Goal: Find specific page/section: Find specific page/section

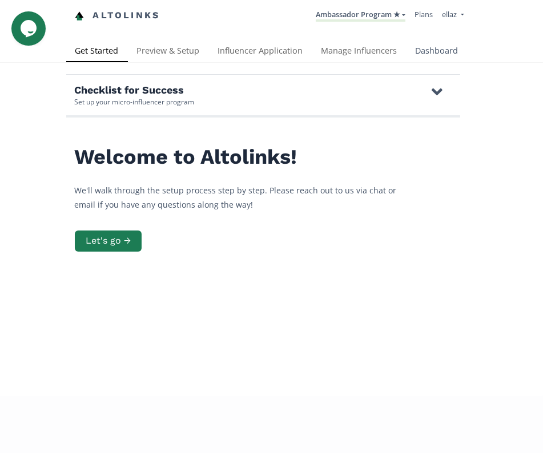
click at [415, 59] on link "Dashboard" at bounding box center [436, 52] width 61 height 23
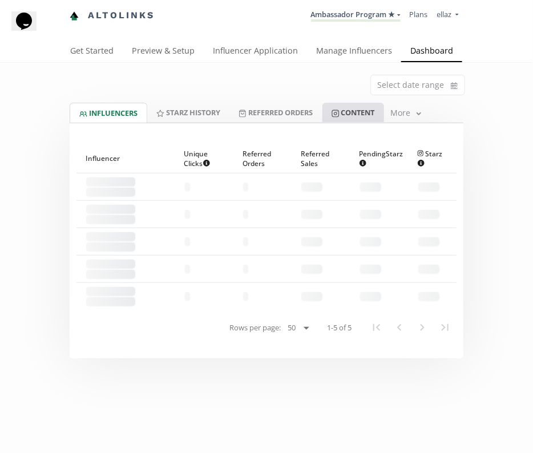
click at [367, 111] on link "Content" at bounding box center [353, 112] width 62 height 19
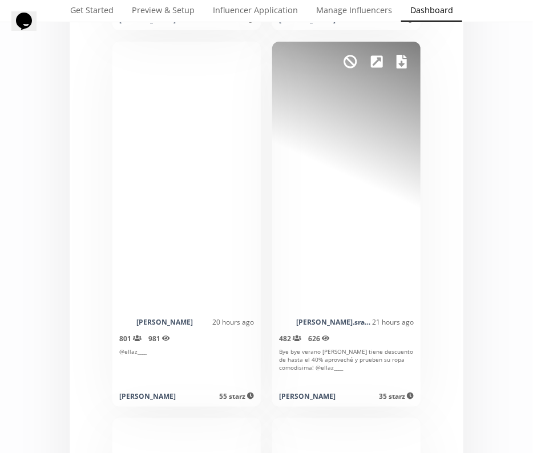
scroll to position [3870, 0]
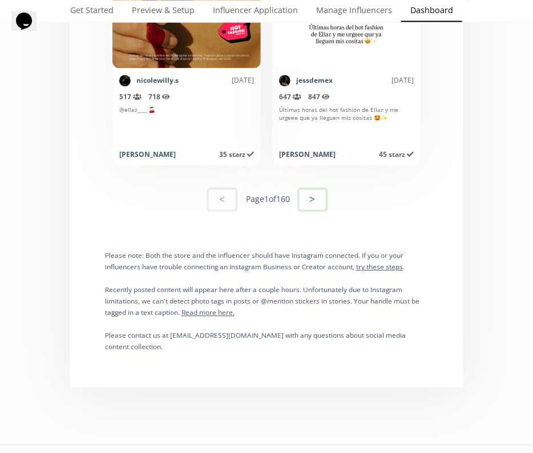
click at [309, 198] on button ">" at bounding box center [312, 199] width 31 height 25
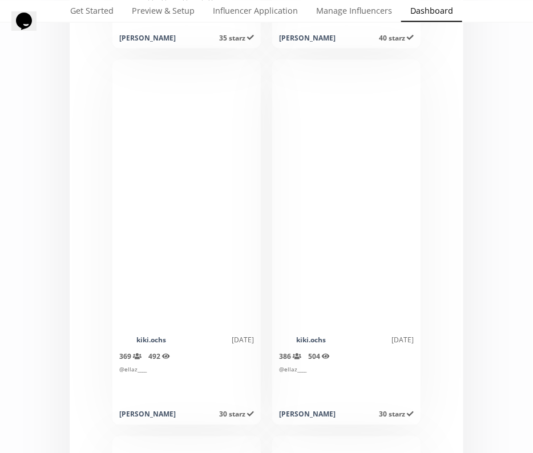
scroll to position [8926, 0]
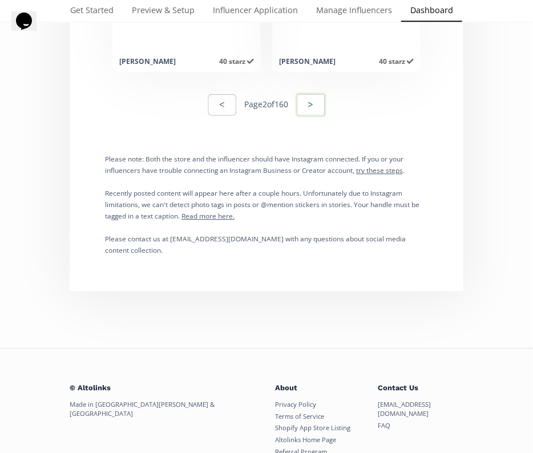
click at [311, 103] on button ">" at bounding box center [311, 104] width 31 height 25
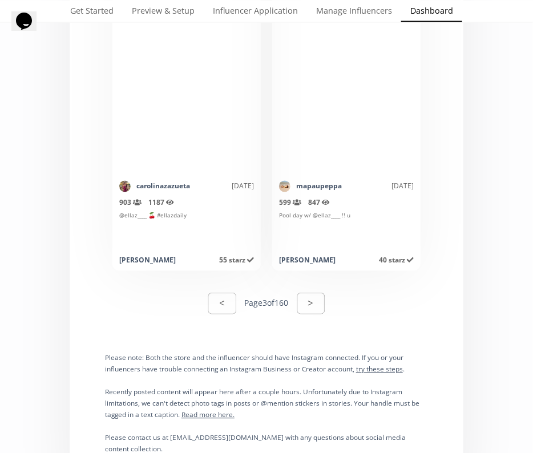
scroll to position [11578, 0]
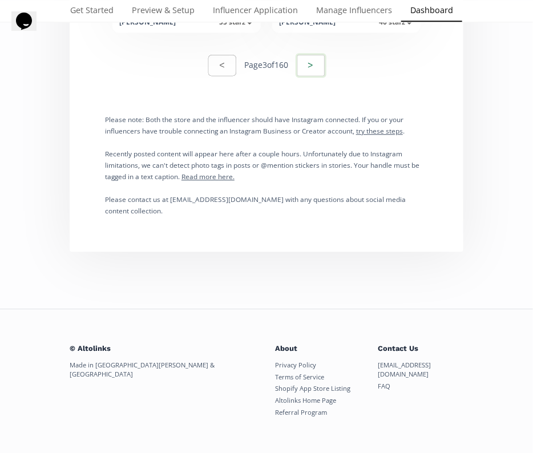
click at [326, 57] on button ">" at bounding box center [311, 65] width 31 height 25
click at [341, 62] on div "< Page 4 of 160 >" at bounding box center [266, 65] width 380 height 39
click at [324, 62] on button ">" at bounding box center [311, 65] width 31 height 25
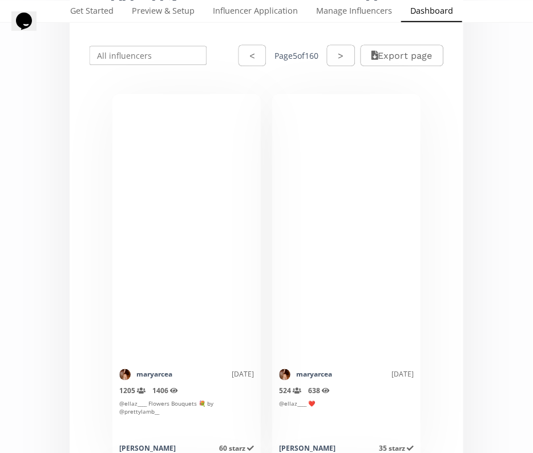
scroll to position [237, 0]
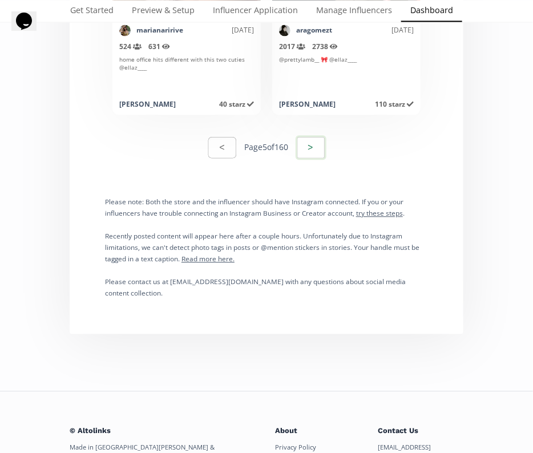
click at [313, 142] on button ">" at bounding box center [311, 147] width 31 height 25
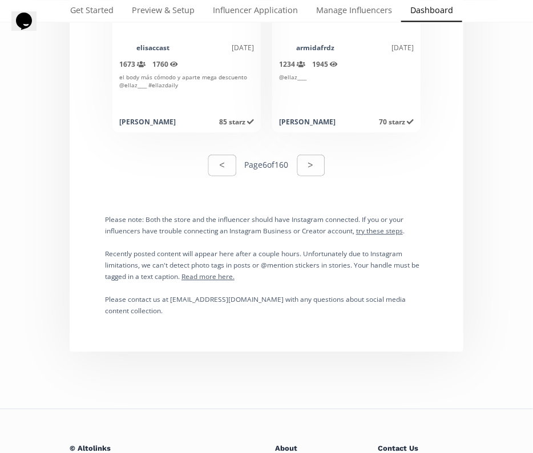
scroll to position [11578, 0]
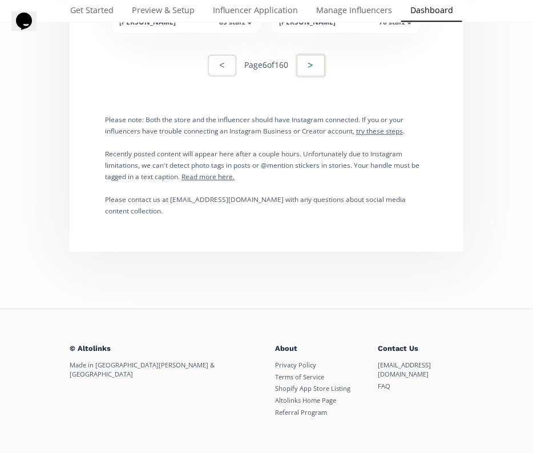
click at [318, 55] on button ">" at bounding box center [311, 65] width 31 height 25
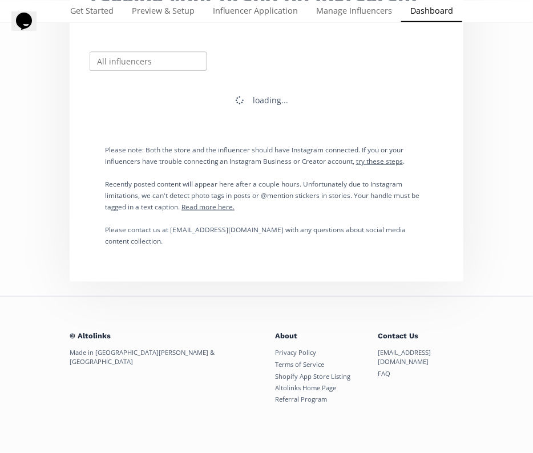
scroll to position [219, 0]
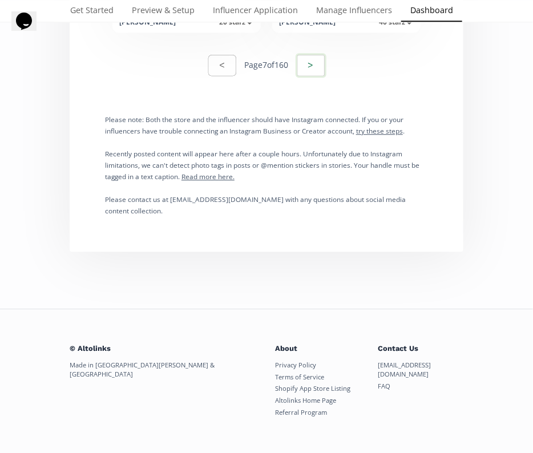
click at [322, 67] on button ">" at bounding box center [311, 65] width 31 height 25
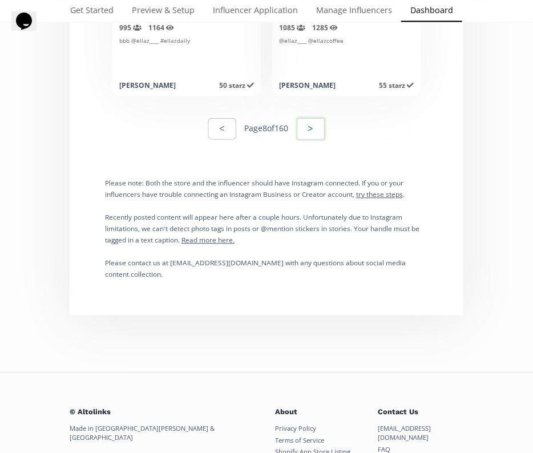
click at [305, 123] on button ">" at bounding box center [311, 128] width 31 height 25
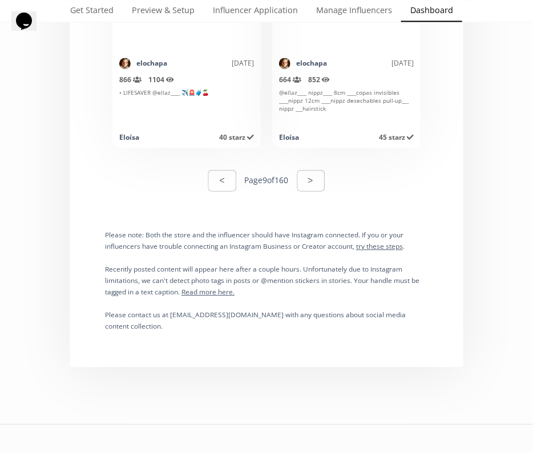
scroll to position [11578, 0]
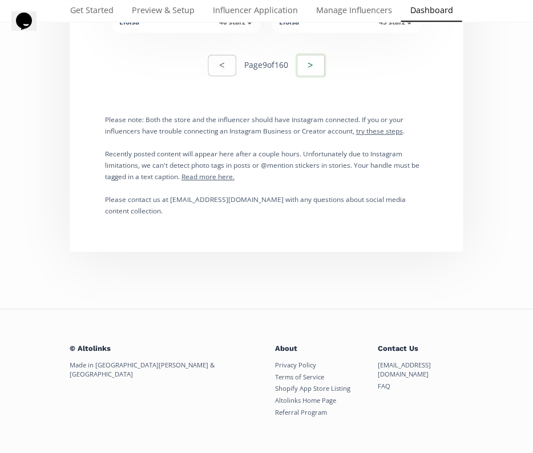
click at [317, 66] on button ">" at bounding box center [311, 65] width 31 height 25
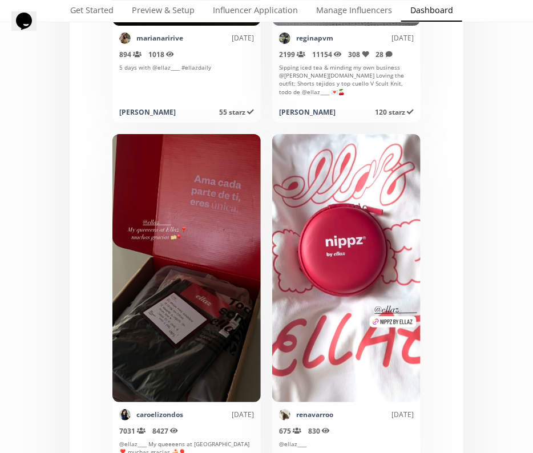
scroll to position [10735, 0]
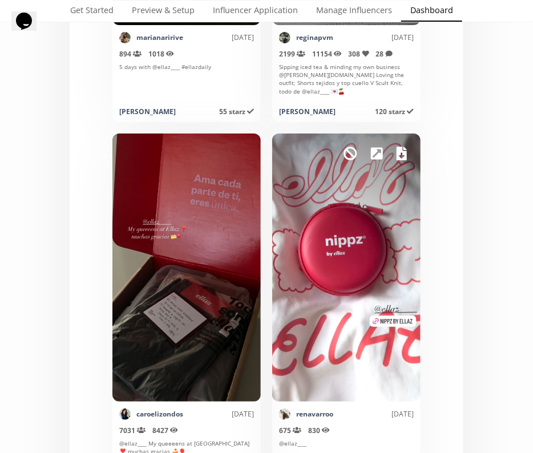
click at [400, 155] on icon at bounding box center [402, 154] width 10 height 14
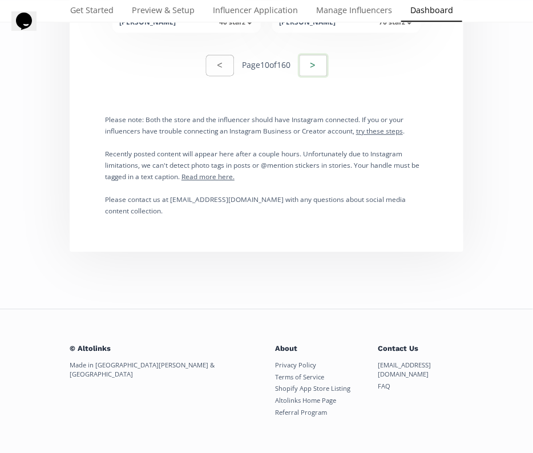
click at [304, 70] on button ">" at bounding box center [313, 65] width 31 height 25
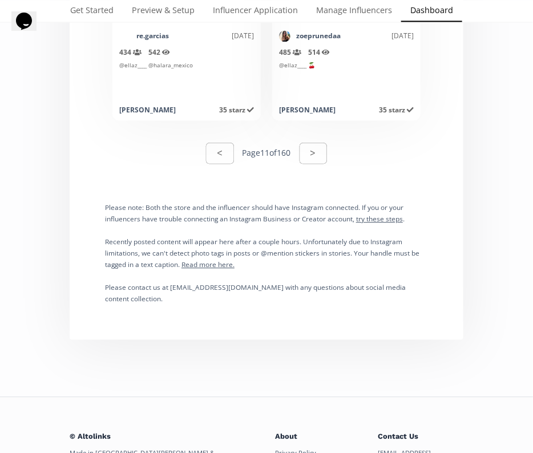
scroll to position [11557, 0]
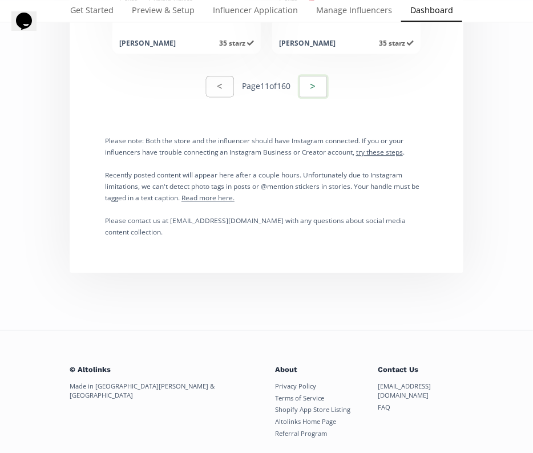
click at [323, 87] on button ">" at bounding box center [313, 86] width 31 height 25
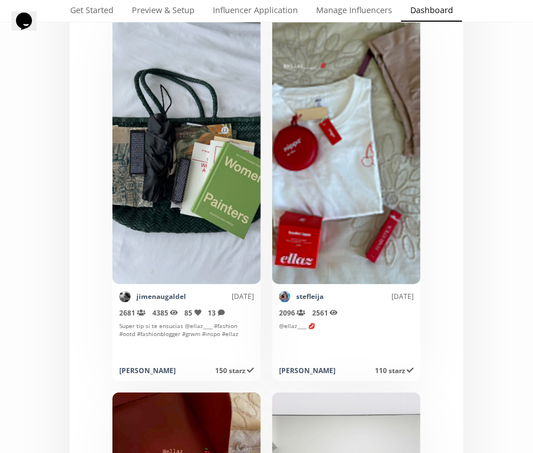
scroll to position [1357, 0]
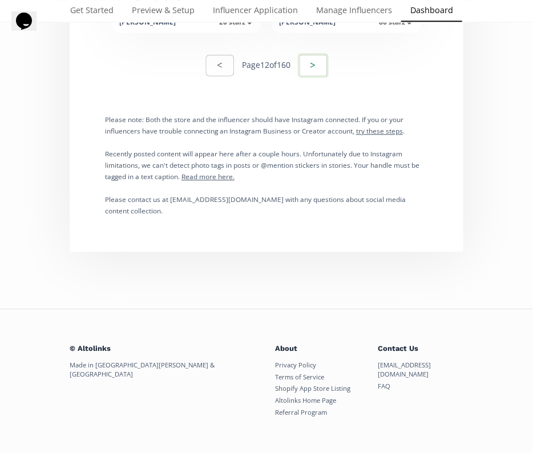
click at [313, 74] on button ">" at bounding box center [313, 65] width 31 height 25
click at [314, 61] on button ">" at bounding box center [313, 65] width 31 height 25
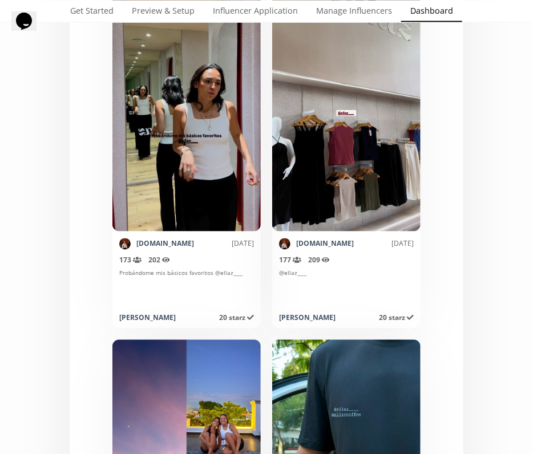
scroll to position [5196, 0]
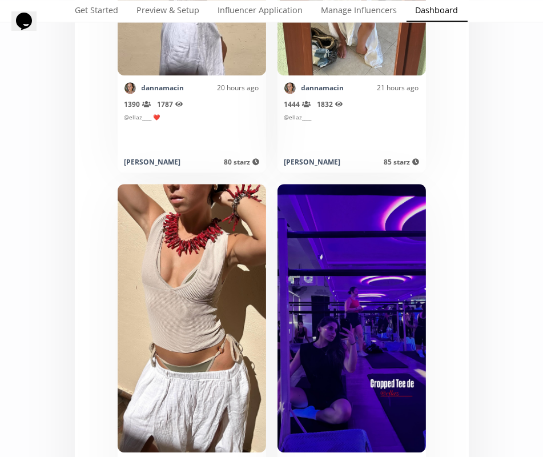
scroll to position [3179, 0]
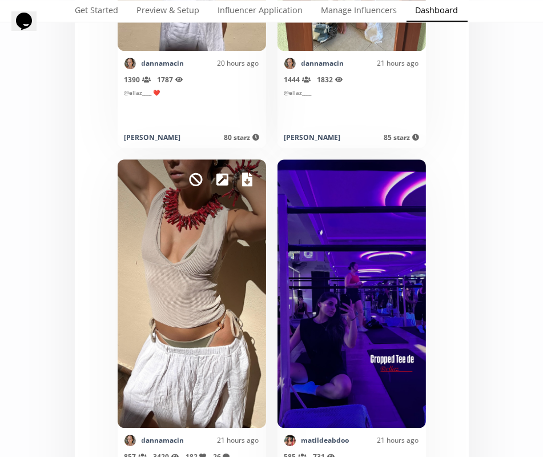
click at [242, 182] on icon at bounding box center [247, 179] width 10 height 14
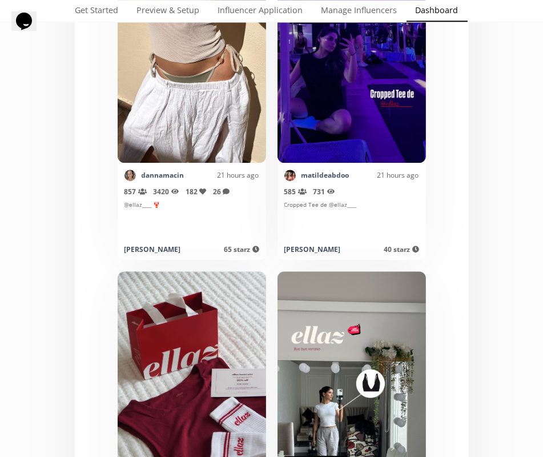
scroll to position [3630, 0]
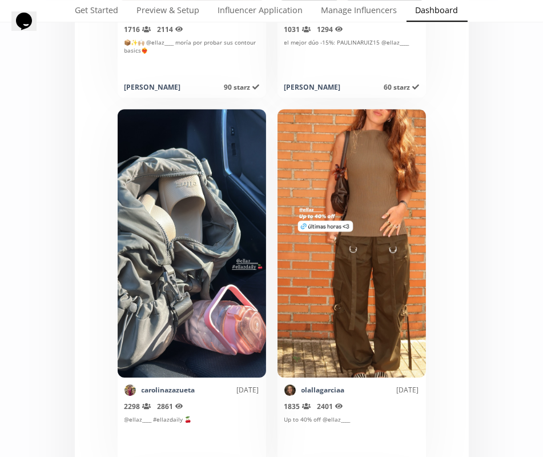
scroll to position [8994, 0]
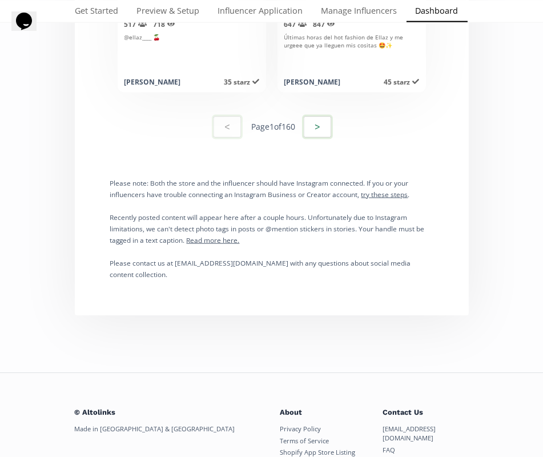
click at [309, 124] on button ">" at bounding box center [317, 127] width 31 height 25
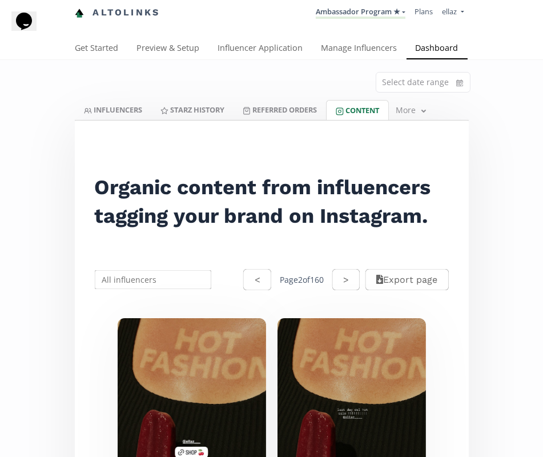
scroll to position [0, 0]
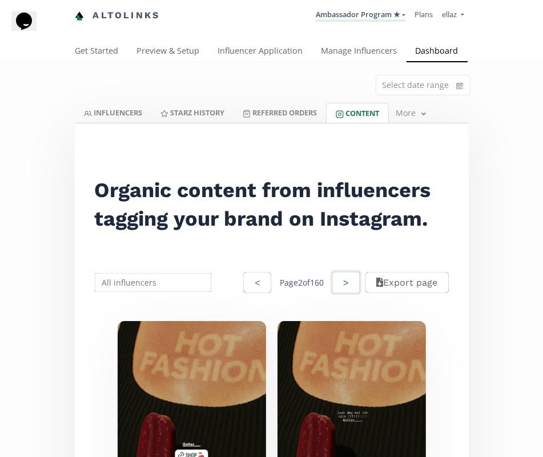
click at [339, 281] on button ">" at bounding box center [345, 282] width 31 height 25
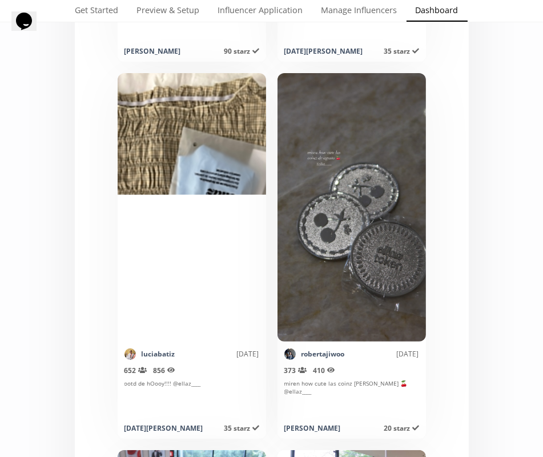
scroll to position [10153, 0]
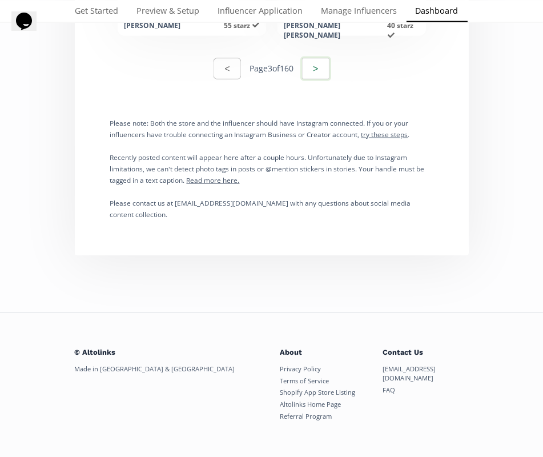
click at [305, 67] on button ">" at bounding box center [315, 69] width 31 height 25
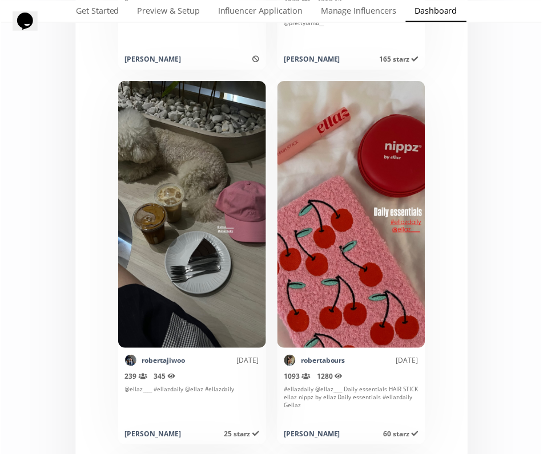
scroll to position [9013, 0]
